Goal: Check status: Check status

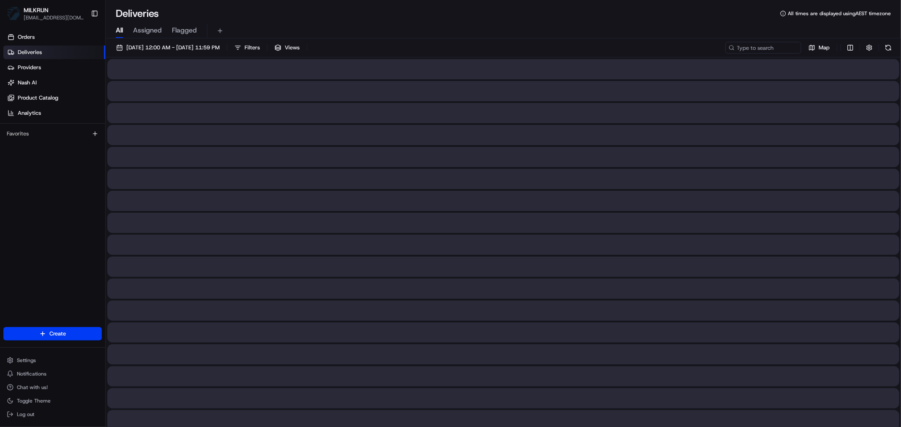
click at [120, 30] on span "All" at bounding box center [119, 30] width 7 height 10
click at [767, 51] on input at bounding box center [750, 48] width 101 height 12
paste input "1690caa9-fa01-49e1-b3a4-13d9759a67de"
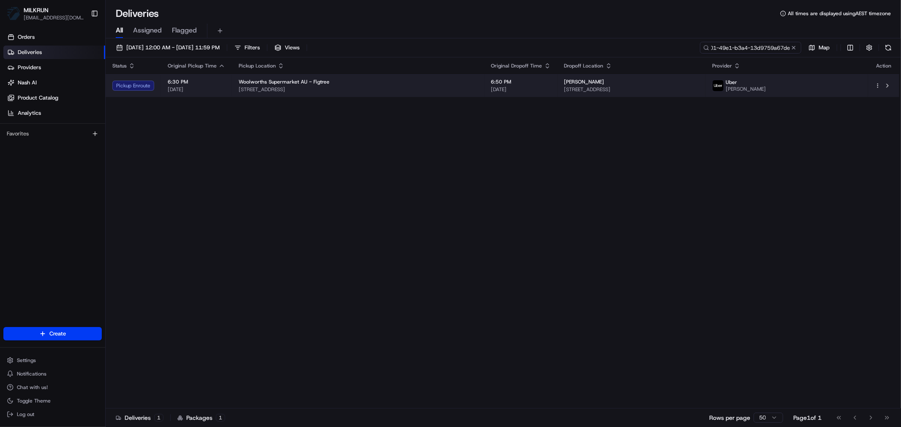
type input "1690caa9-fa01-49e1-b3a4-13d9759a67de"
click at [438, 87] on span "[STREET_ADDRESS]" at bounding box center [358, 89] width 239 height 7
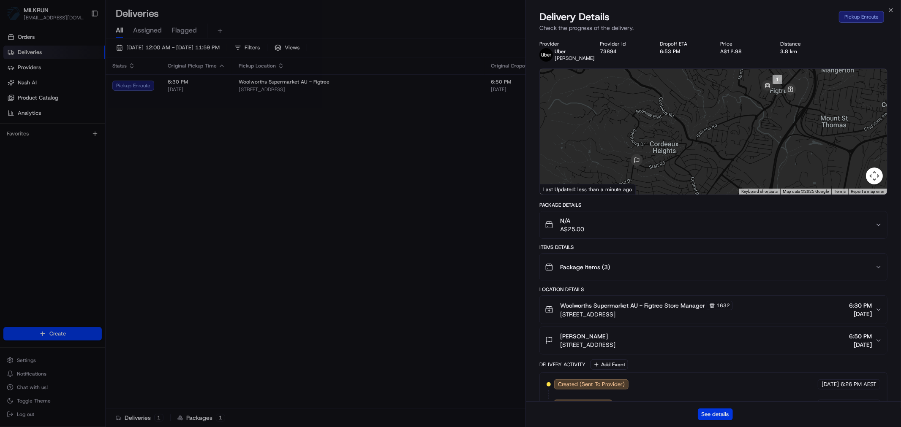
click at [710, 416] on button "See details" at bounding box center [715, 415] width 35 height 12
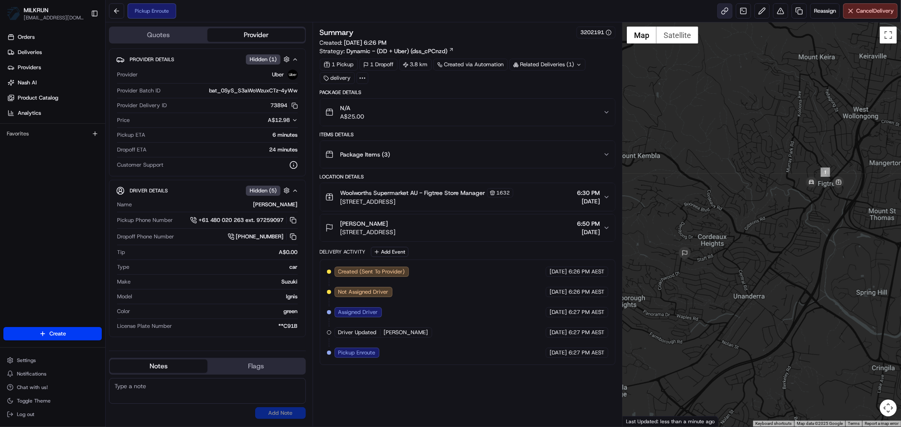
click at [721, 10] on link at bounding box center [724, 10] width 15 height 15
